Goal: Task Accomplishment & Management: Use online tool/utility

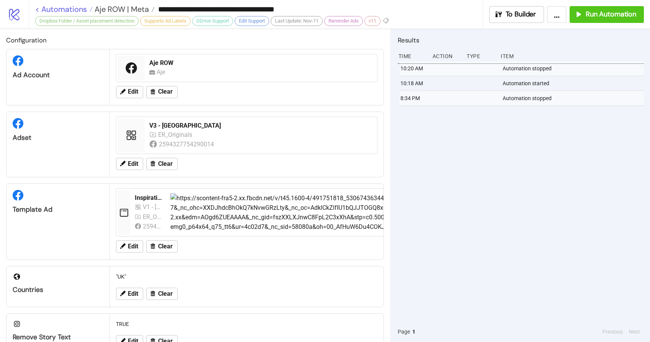
click at [69, 8] on link "< Automations" at bounding box center [63, 9] width 57 height 8
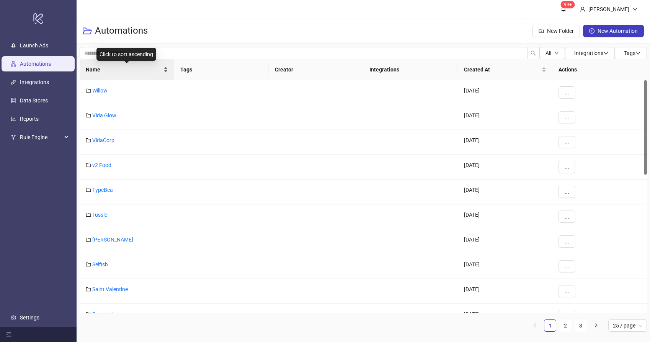
click at [117, 72] on span "Name" at bounding box center [124, 69] width 76 height 8
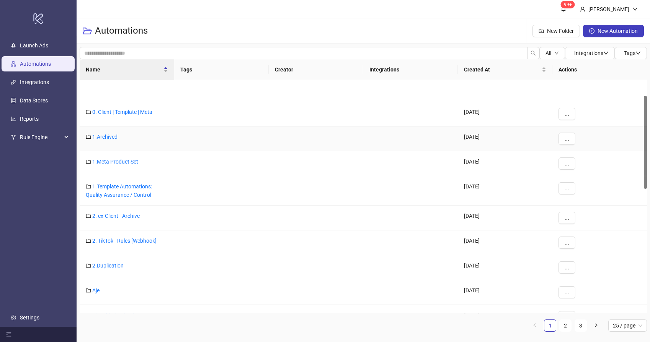
scroll to position [82, 0]
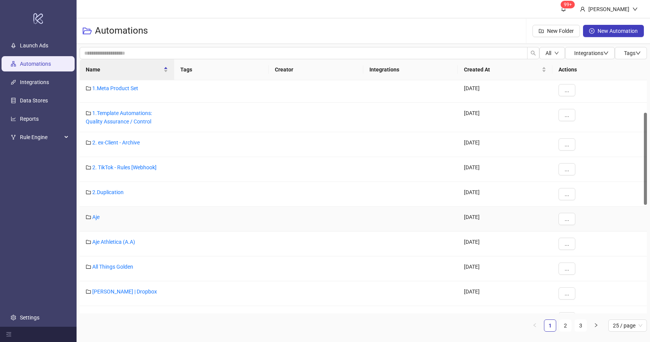
click at [95, 221] on div "Aje" at bounding box center [127, 219] width 95 height 25
click at [96, 219] on link "Aje" at bounding box center [95, 217] width 7 height 6
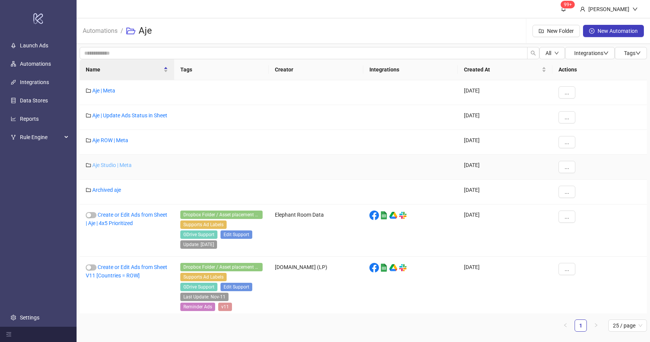
click at [117, 168] on link "Aje Studio | Meta" at bounding box center [111, 165] width 39 height 6
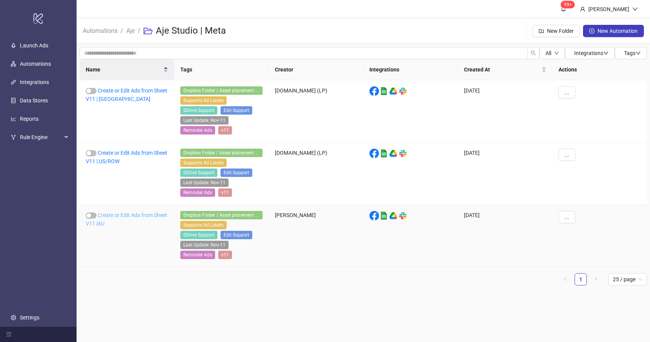
click at [109, 214] on link "Create or Edit Ads from Sheet V11 |AU" at bounding box center [127, 219] width 82 height 15
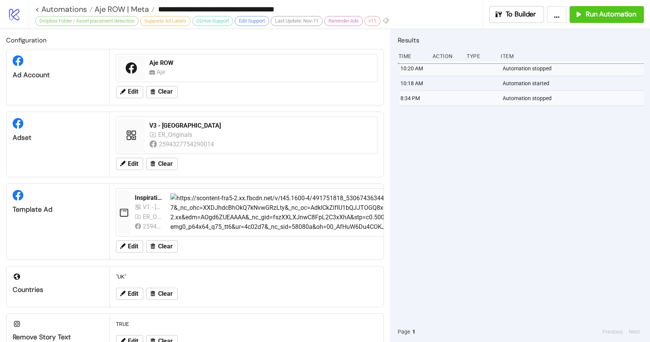
type input "**********"
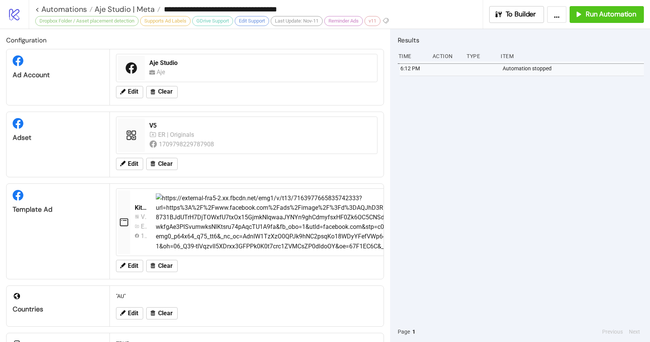
click at [514, 160] on div "6:12 PM Automation stopped" at bounding box center [521, 191] width 246 height 261
click at [608, 19] on button "Run Automation" at bounding box center [606, 14] width 74 height 17
click at [120, 9] on span "Aje Studio | Meta" at bounding box center [124, 9] width 62 height 10
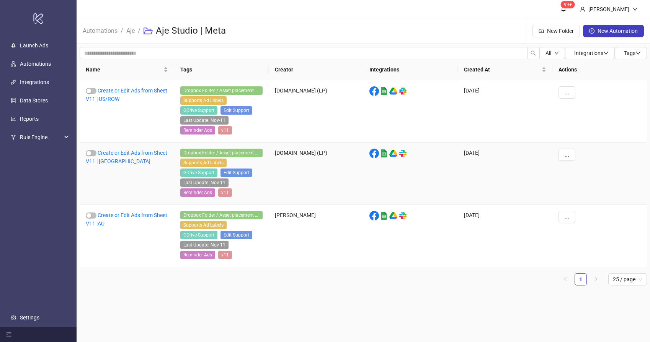
click at [122, 157] on div "Create or Edit Ads from Sheet V11 | [GEOGRAPHIC_DATA]" at bounding box center [127, 174] width 95 height 62
click at [123, 155] on link "Create or Edit Ads from Sheet V11 | [GEOGRAPHIC_DATA]" at bounding box center [127, 157] width 82 height 15
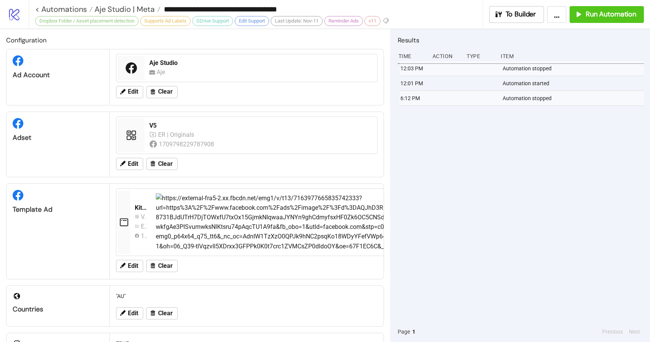
type input "**********"
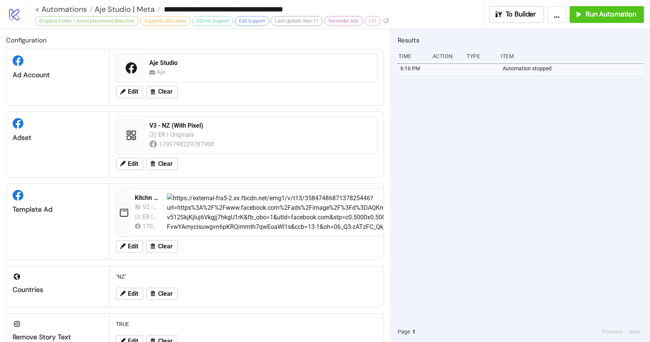
click at [482, 136] on div "6:16 PM Automation stopped" at bounding box center [521, 191] width 246 height 261
click at [616, 13] on span "Run Automation" at bounding box center [610, 14] width 51 height 9
click at [67, 8] on link "< Automations" at bounding box center [63, 9] width 57 height 8
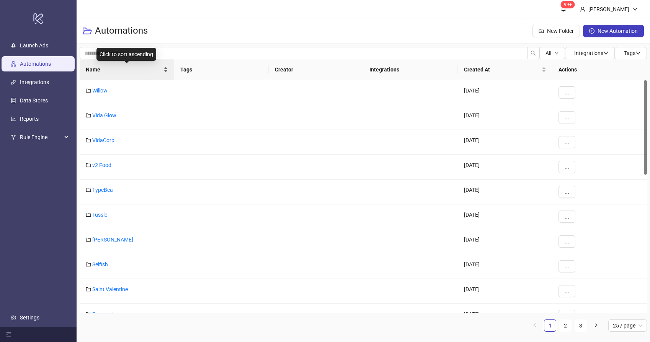
click at [112, 74] on div "Name" at bounding box center [127, 69] width 82 height 8
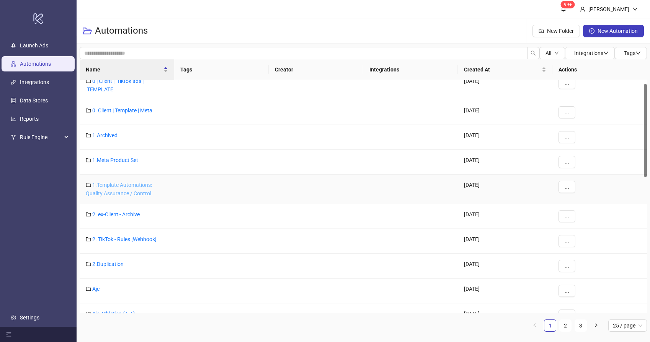
scroll to position [30, 0]
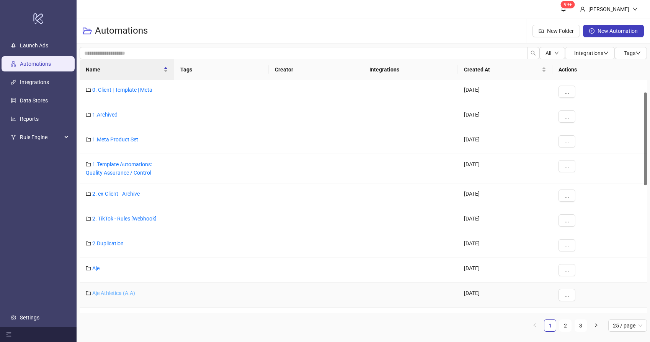
click at [111, 295] on link "Aje Athletica (A.A)" at bounding box center [113, 293] width 43 height 6
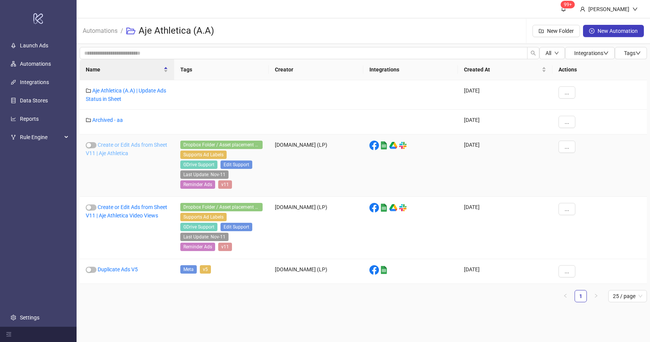
click at [129, 150] on link "Create or Edit Ads from Sheet V11 | Aje Athletica" at bounding box center [127, 149] width 82 height 15
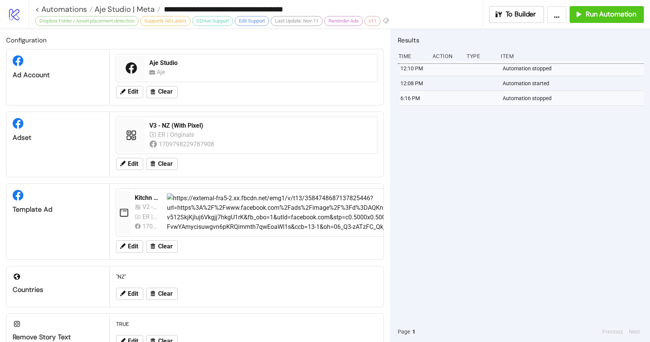
type input "**********"
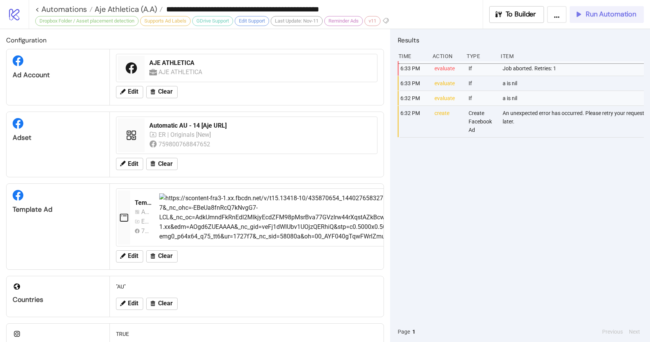
click at [605, 11] on span "Run Automation" at bounding box center [610, 14] width 51 height 9
